Goal: Transaction & Acquisition: Purchase product/service

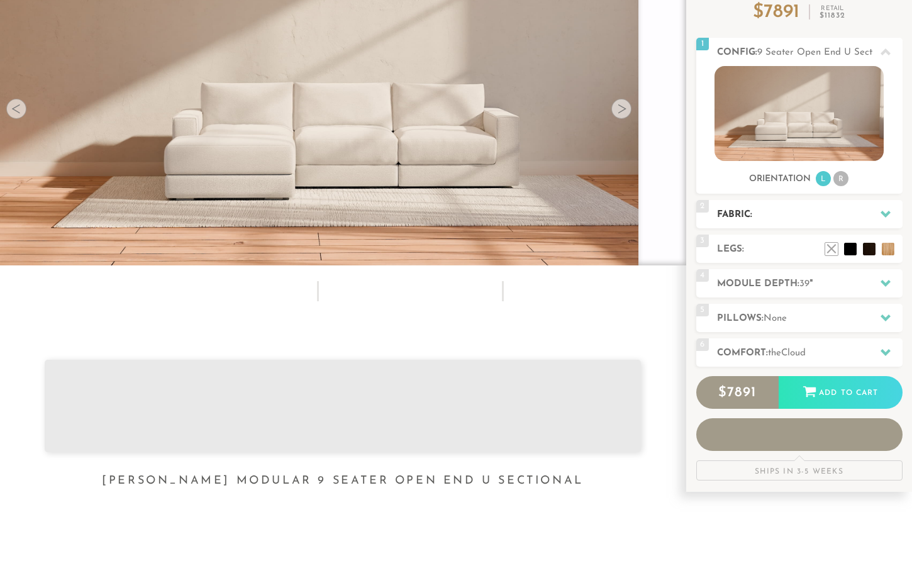
scroll to position [131, 0]
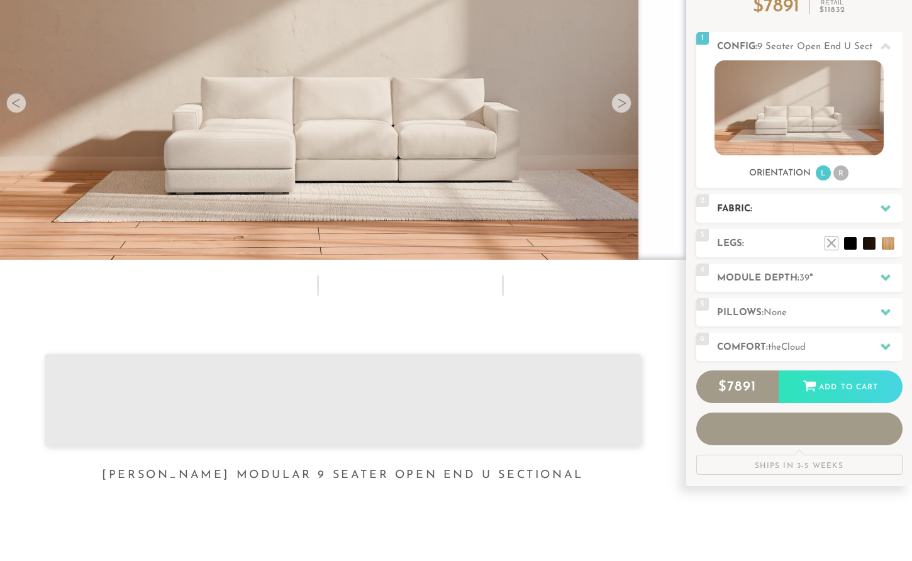
click at [884, 207] on icon at bounding box center [885, 208] width 10 height 10
click at [885, 208] on icon at bounding box center [885, 208] width 10 height 7
click at [885, 209] on icon at bounding box center [885, 208] width 10 height 7
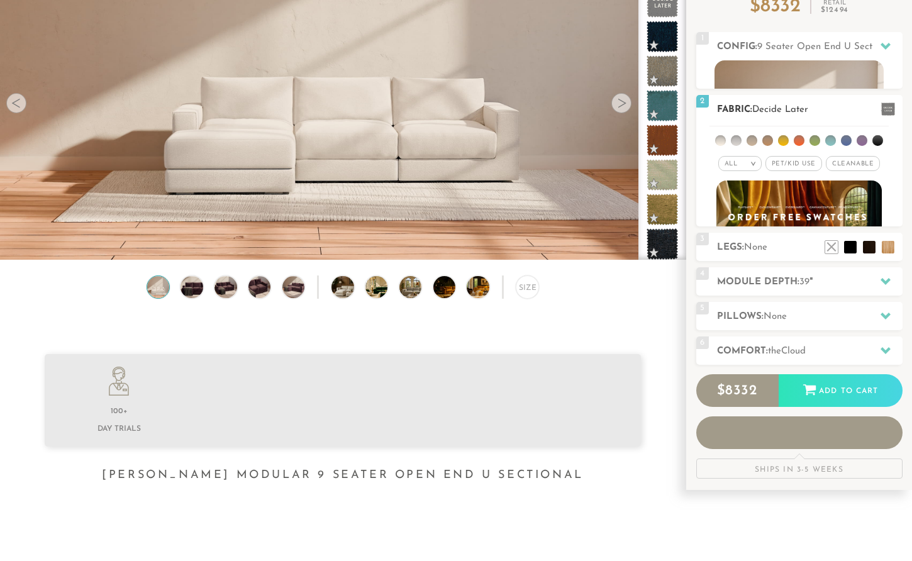
scroll to position [1, 1]
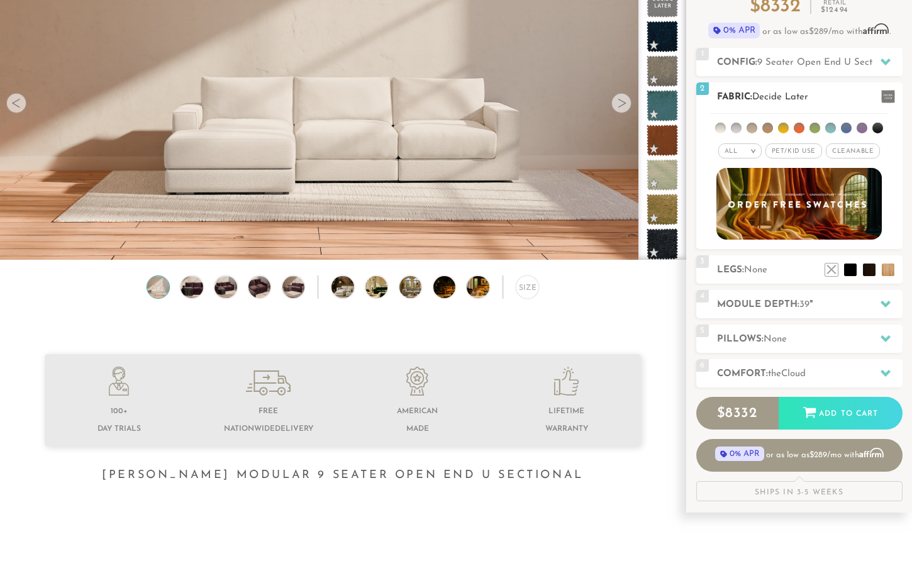
click at [799, 127] on li at bounding box center [798, 128] width 11 height 11
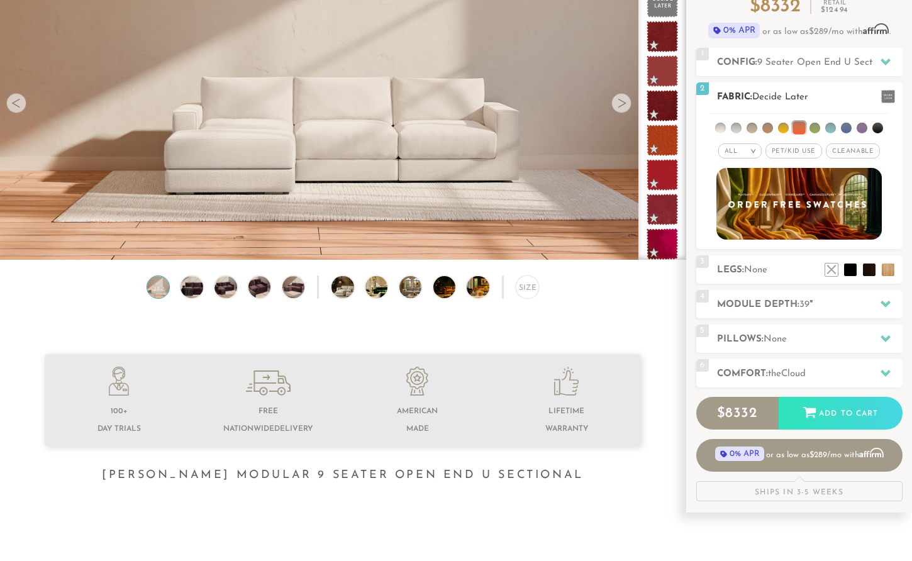
click at [786, 126] on li at bounding box center [783, 128] width 11 height 11
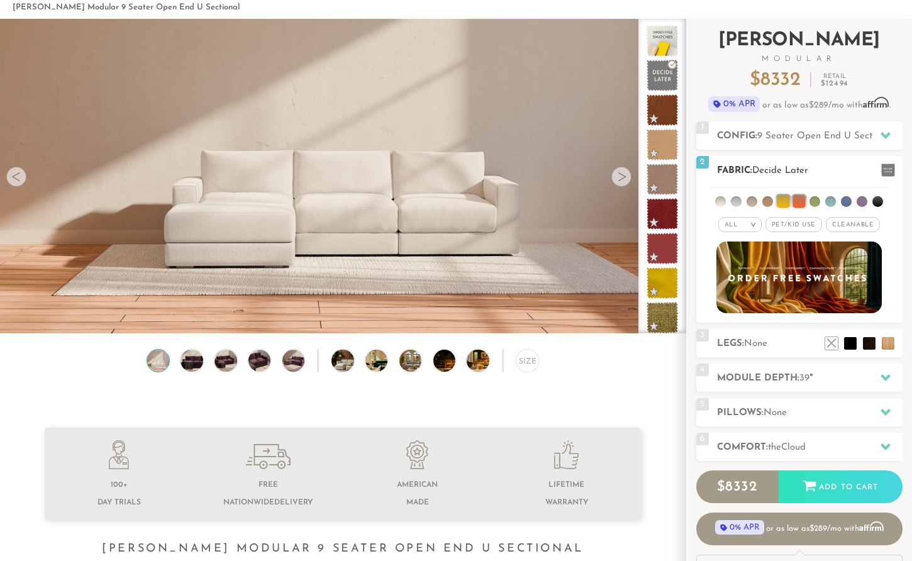
scroll to position [50, 0]
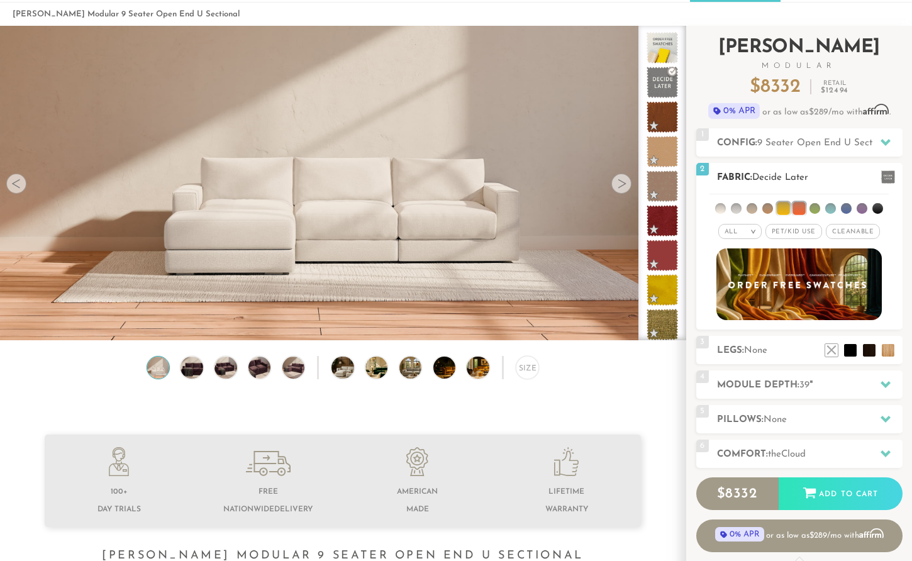
click at [751, 208] on li at bounding box center [751, 208] width 11 height 11
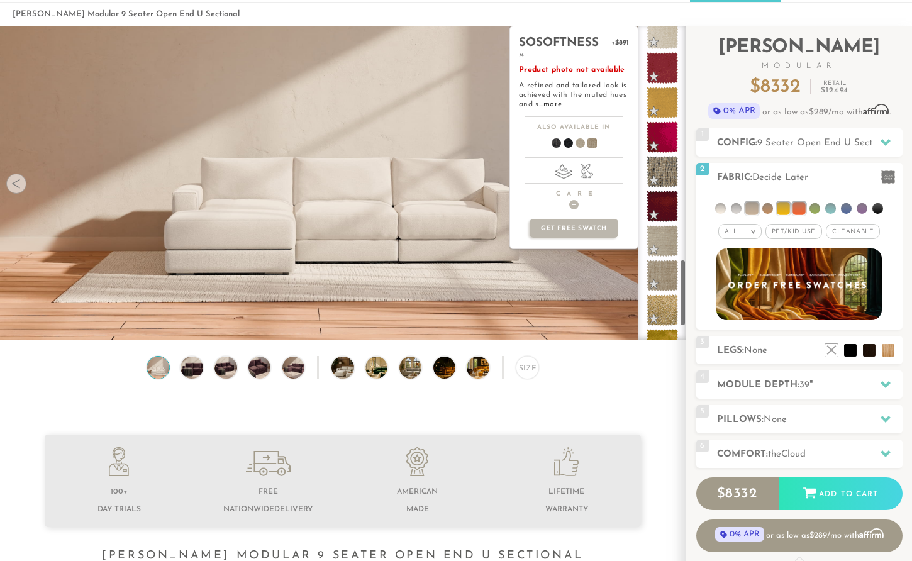
scroll to position [1147, 0]
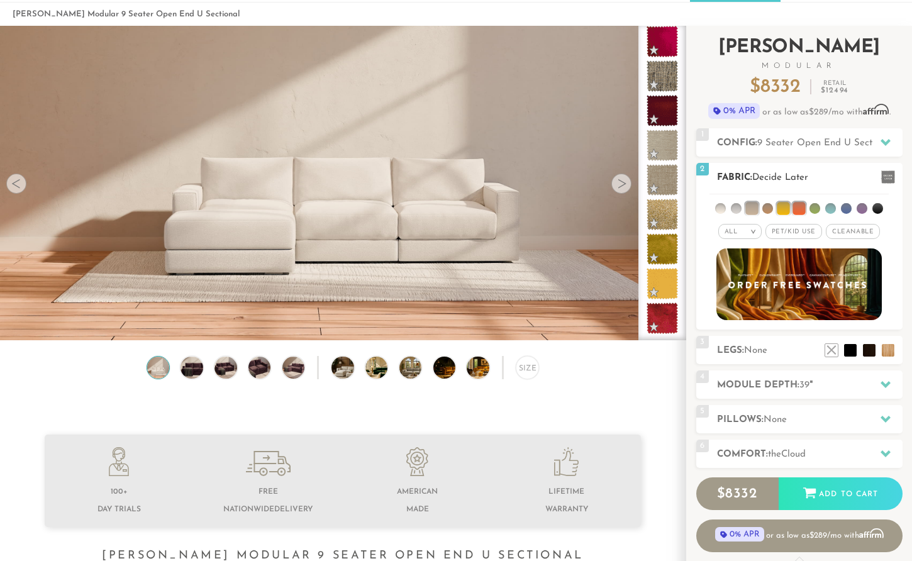
click at [861, 208] on li at bounding box center [861, 208] width 11 height 11
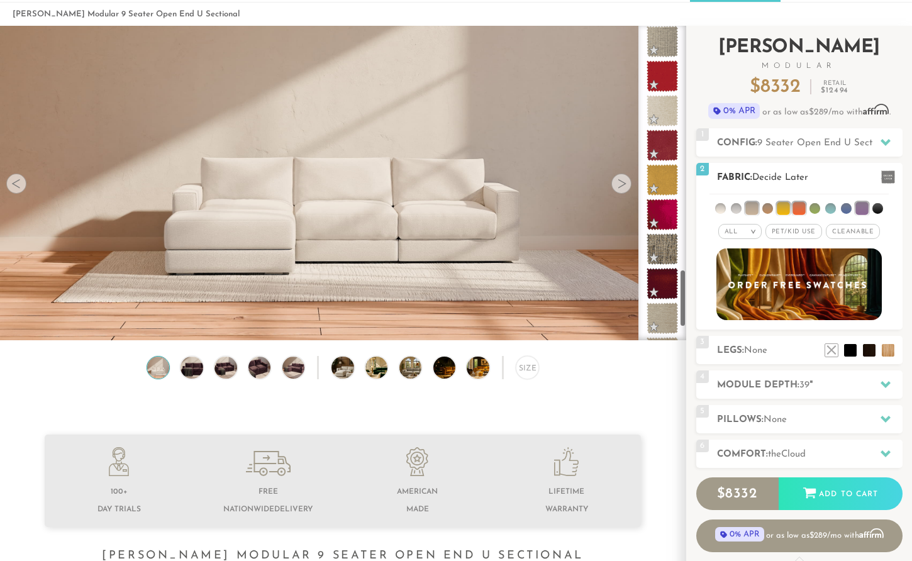
scroll to position [1320, 0]
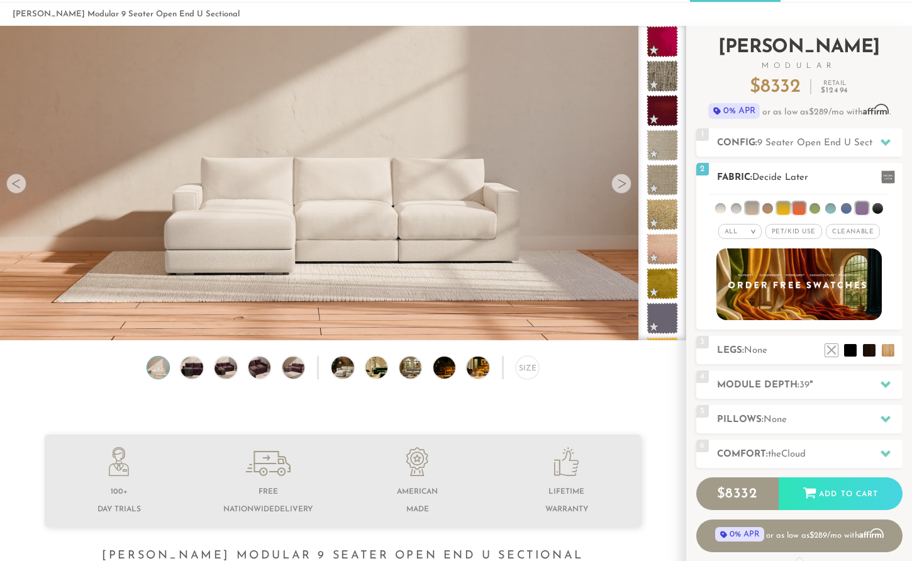
click at [847, 233] on span "Cleanable x" at bounding box center [852, 231] width 54 height 15
click at [786, 230] on span "Pet/Kid Use x" at bounding box center [788, 231] width 57 height 15
click at [745, 229] on em ">" at bounding box center [743, 231] width 9 height 6
click at [745, 231] on em ">" at bounding box center [743, 231] width 9 height 6
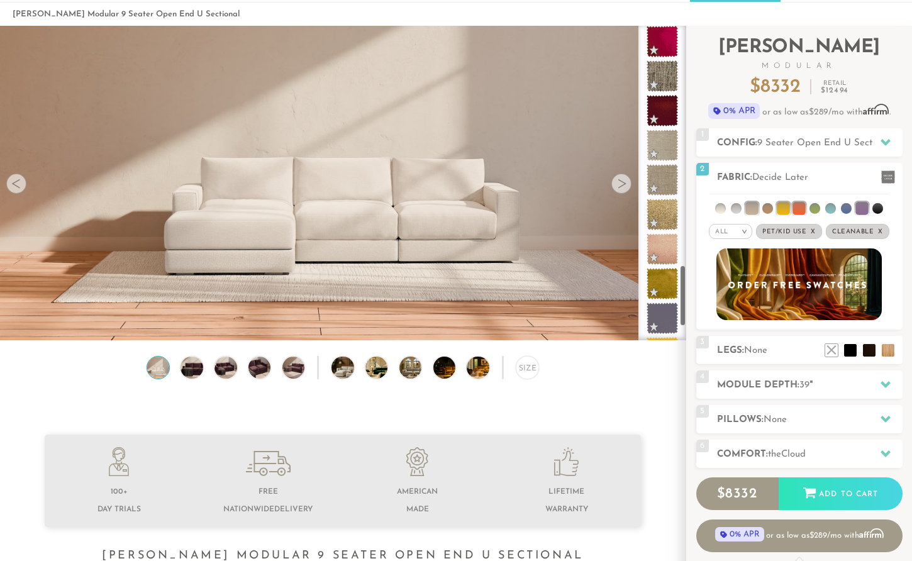
click at [618, 184] on div at bounding box center [621, 184] width 20 height 20
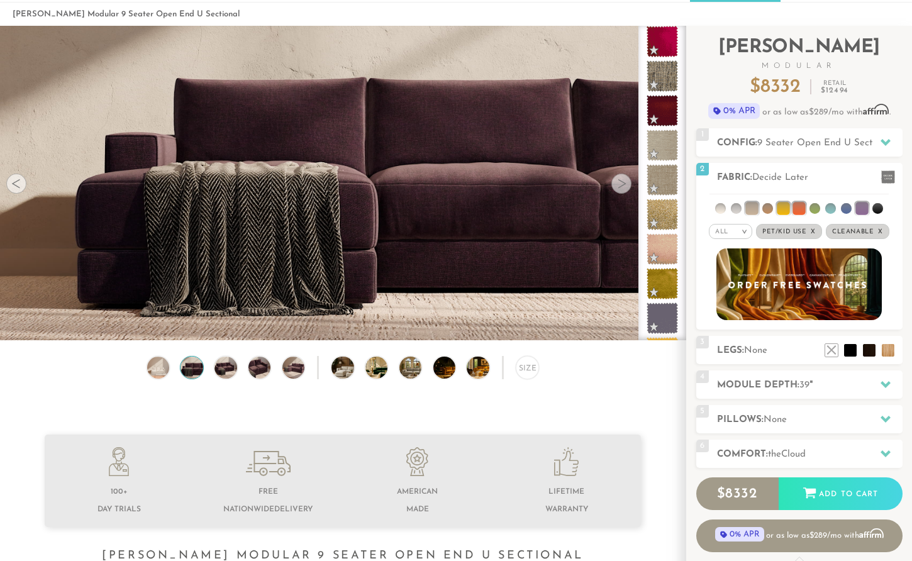
click at [618, 184] on div at bounding box center [621, 184] width 20 height 20
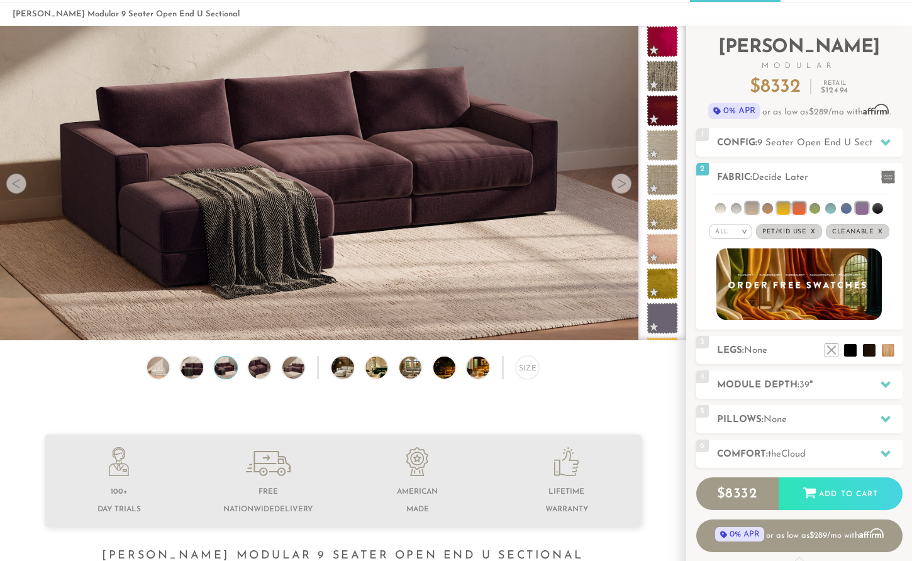
click at [618, 184] on div at bounding box center [621, 184] width 20 height 20
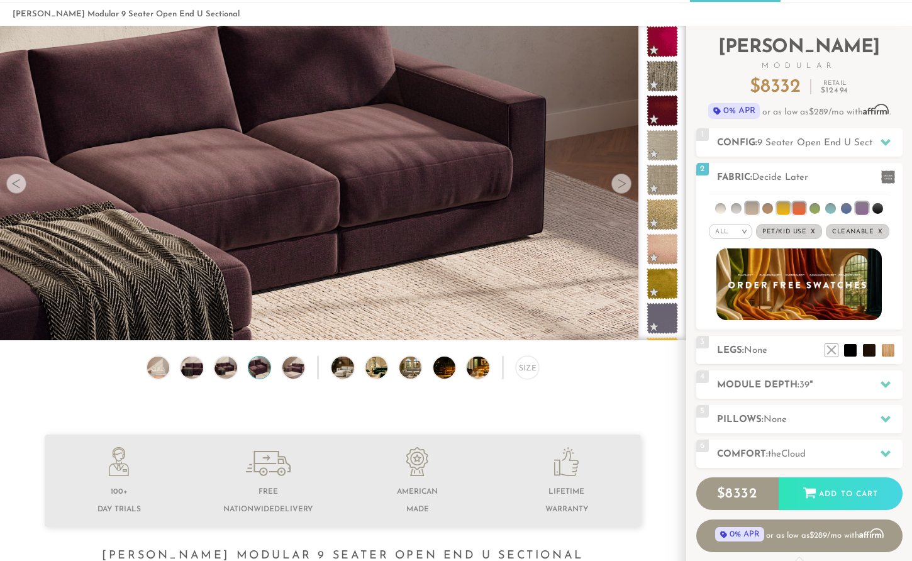
click at [618, 184] on div at bounding box center [621, 184] width 20 height 20
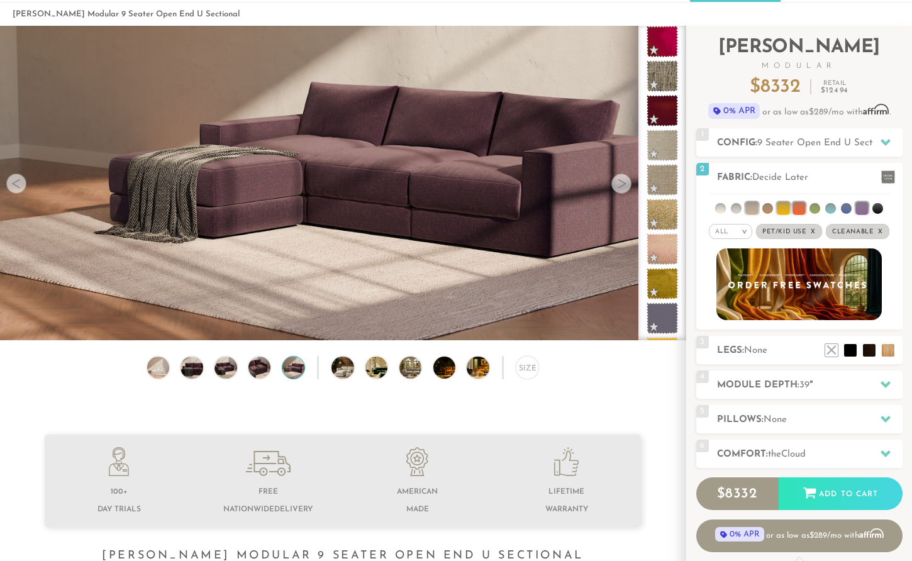
click at [618, 184] on div at bounding box center [621, 184] width 20 height 20
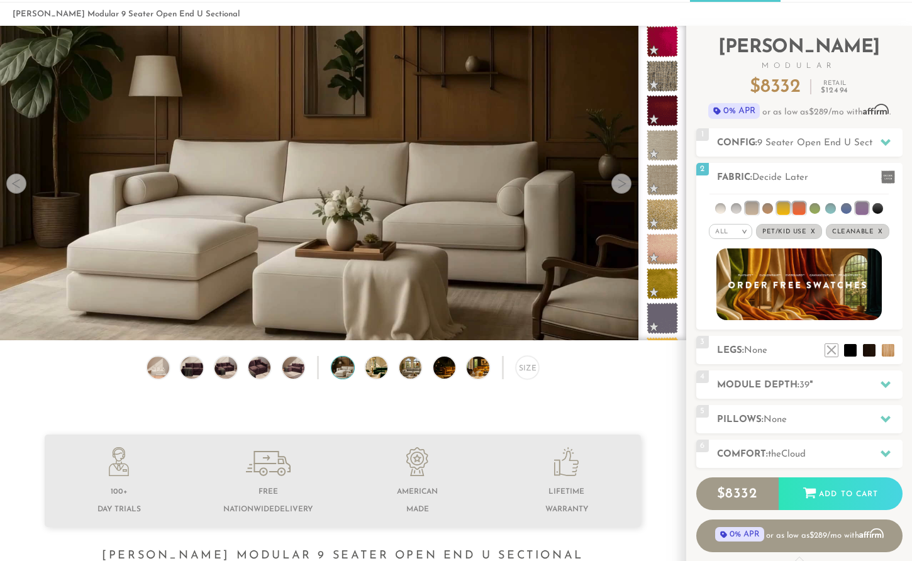
click at [618, 184] on div at bounding box center [621, 184] width 20 height 20
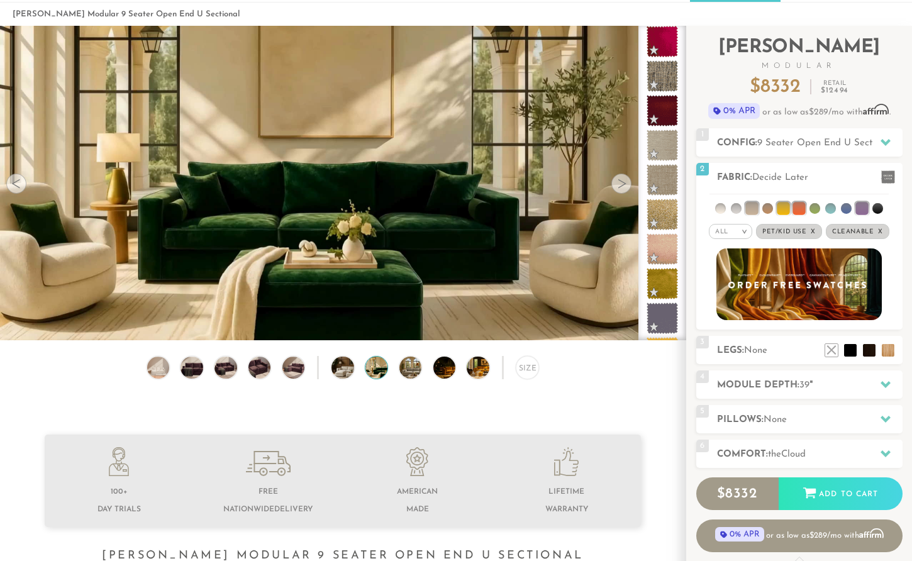
click at [618, 184] on div at bounding box center [621, 184] width 20 height 20
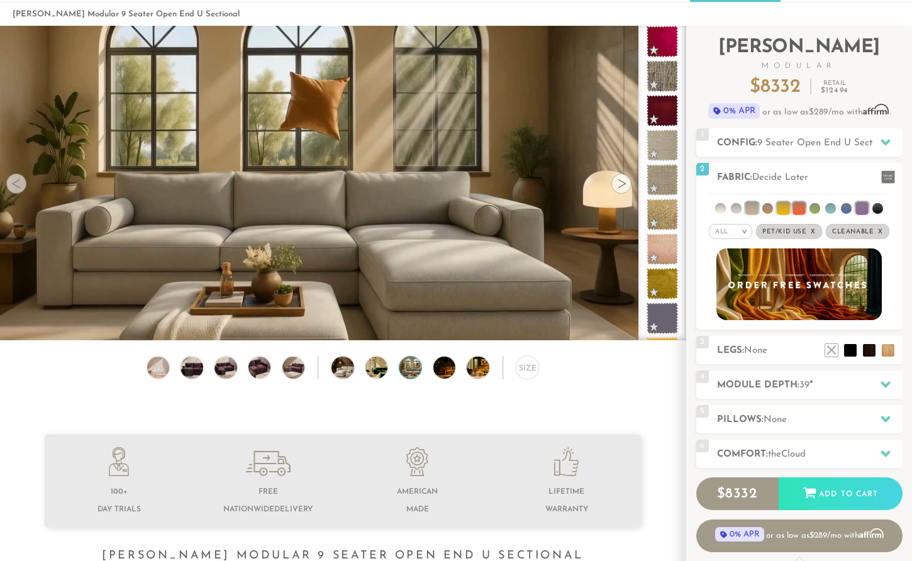
click at [618, 184] on div at bounding box center [621, 184] width 20 height 20
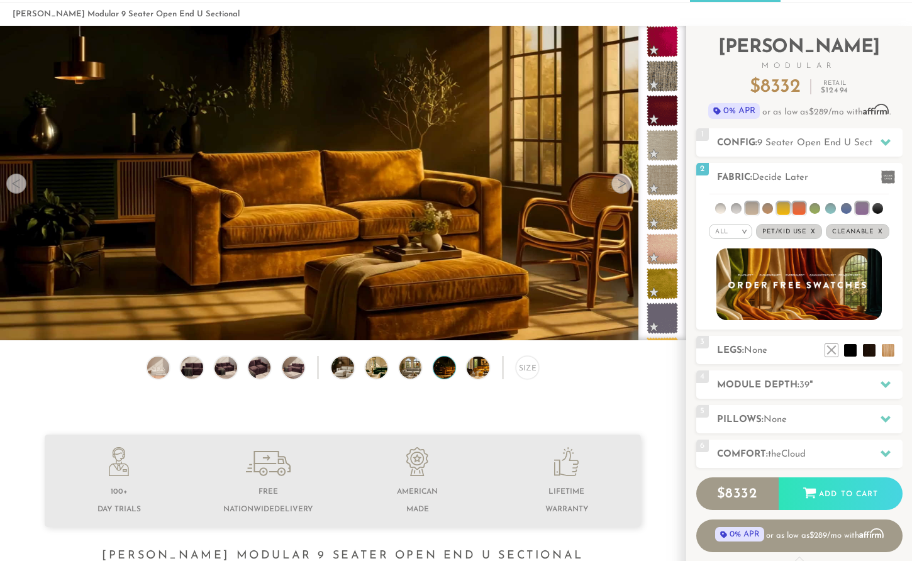
click at [618, 184] on div at bounding box center [621, 184] width 20 height 20
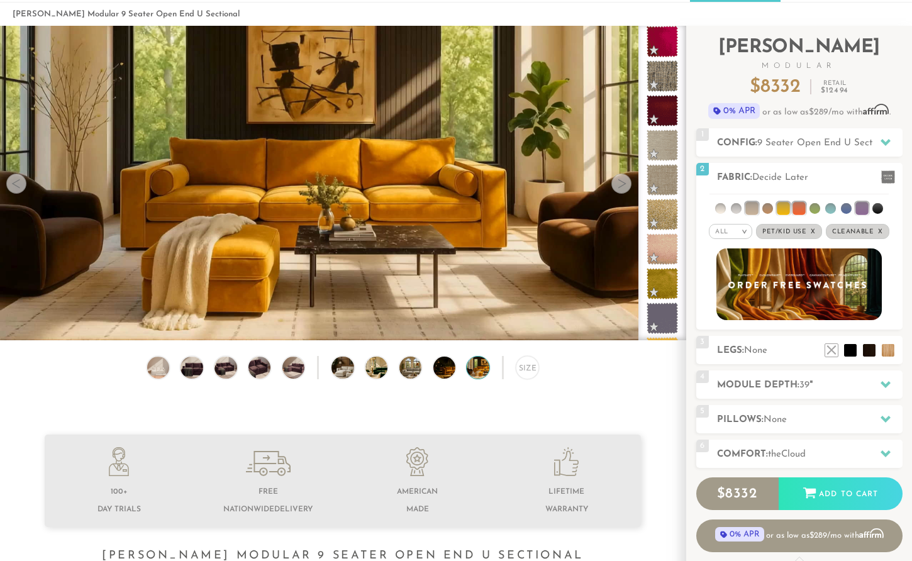
click at [618, 184] on div at bounding box center [621, 184] width 20 height 20
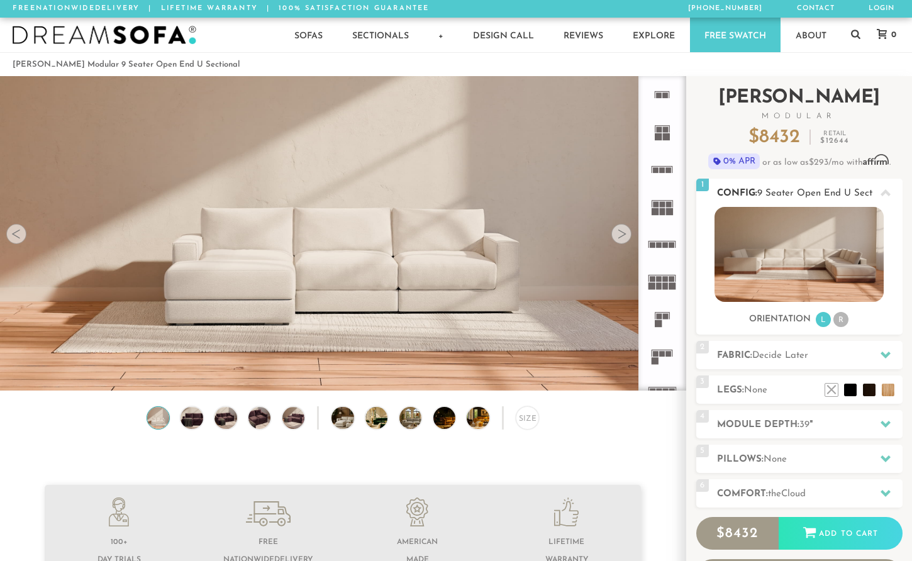
click at [838, 319] on li "R" at bounding box center [840, 319] width 15 height 15
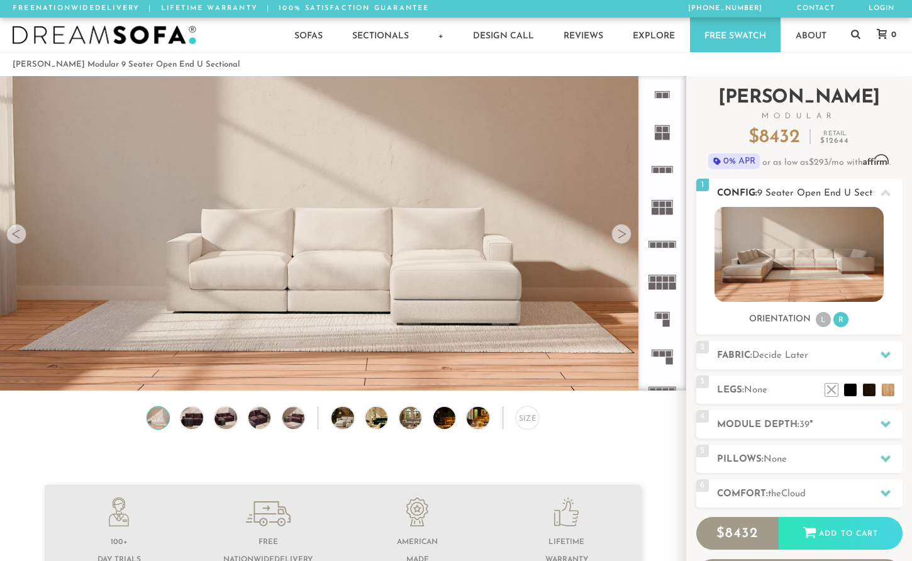
click at [821, 317] on li "L" at bounding box center [822, 319] width 15 height 15
